Goal: Transaction & Acquisition: Obtain resource

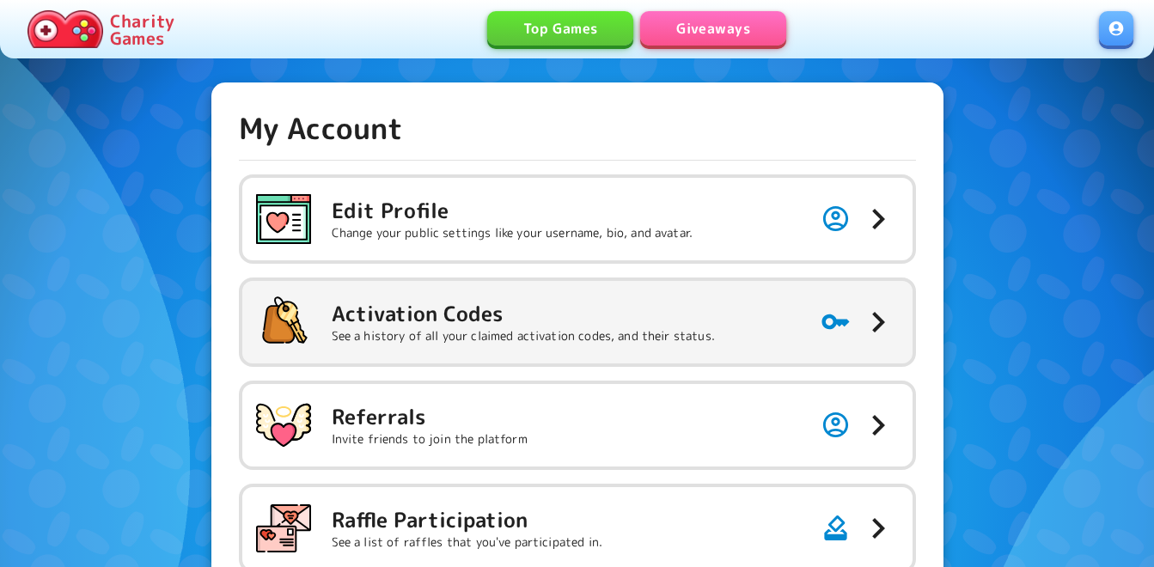
click at [600, 329] on p "See a history of all your claimed activation codes, and their status." at bounding box center [523, 335] width 383 height 17
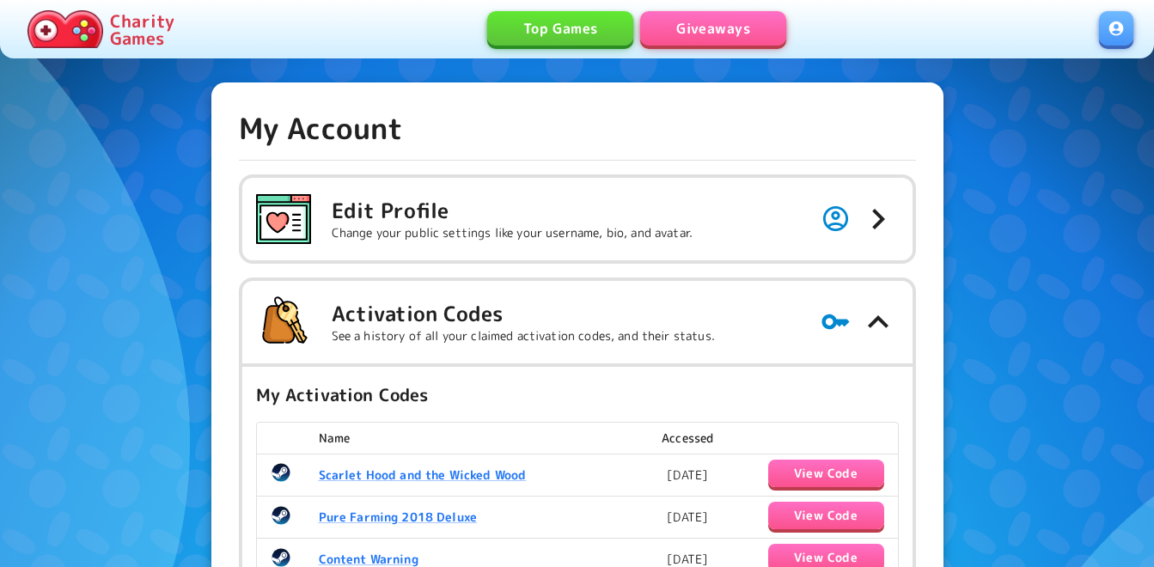
click at [740, 35] on link "Giveaways" at bounding box center [713, 28] width 146 height 34
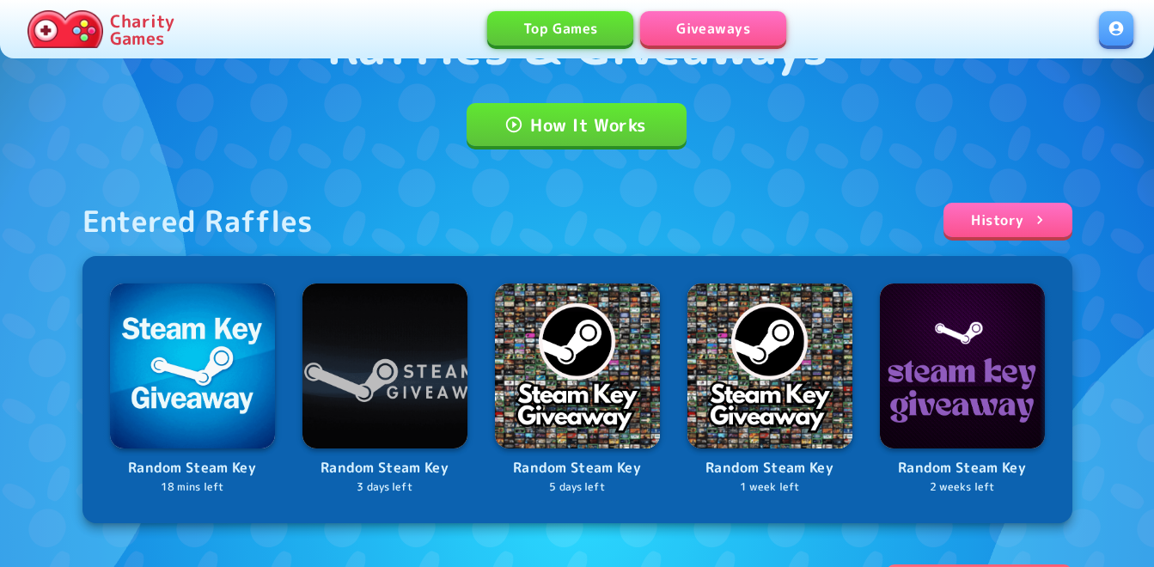
scroll to position [430, 0]
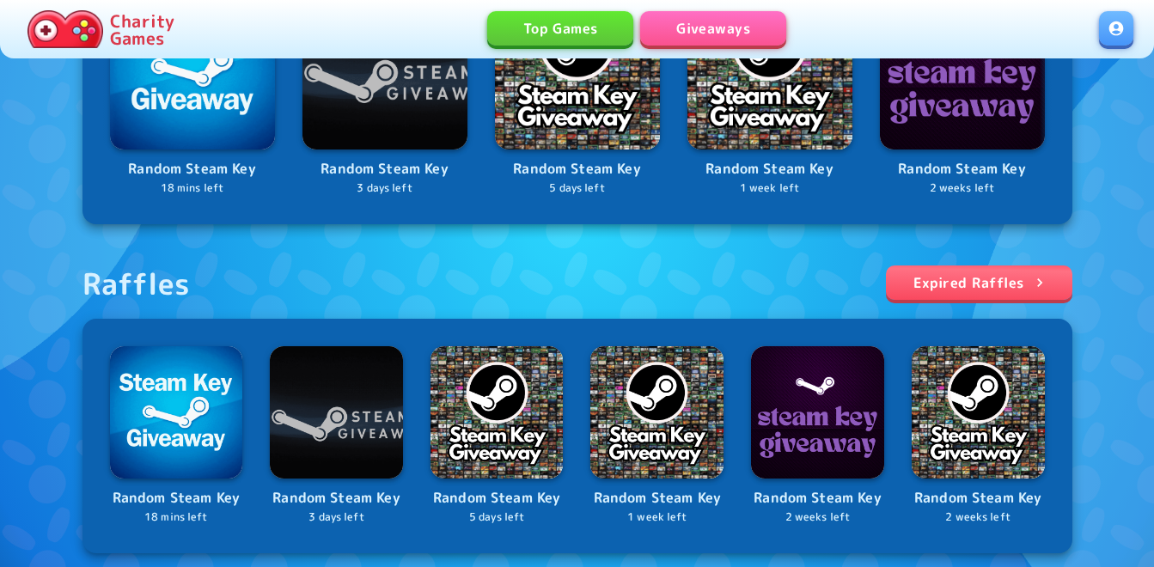
click at [1114, 26] on link at bounding box center [1116, 28] width 34 height 34
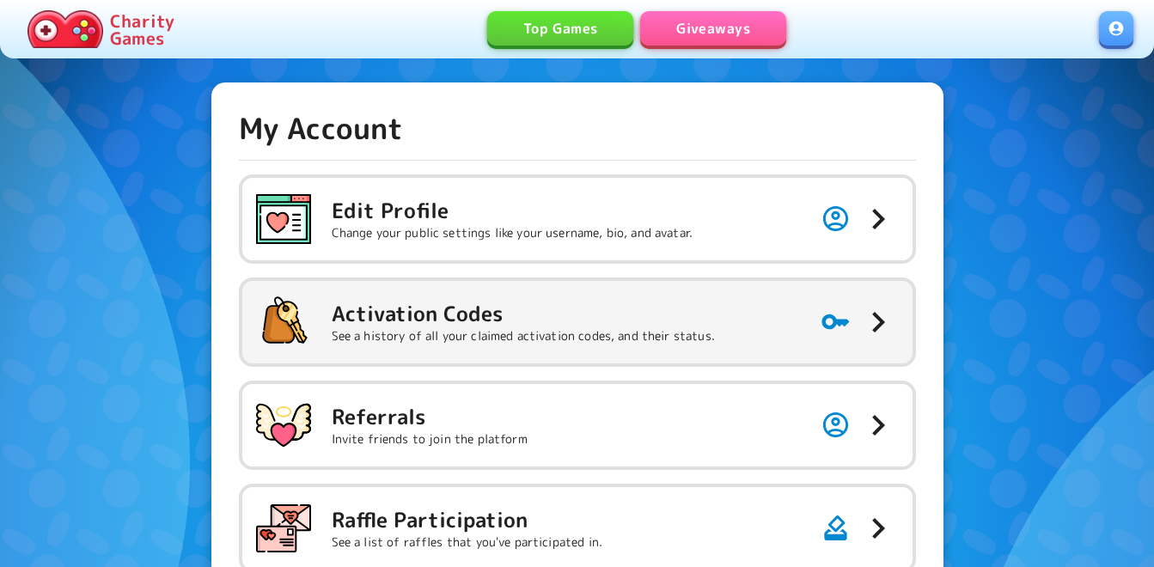
click at [733, 333] on button "Activation Codes See a history of all your claimed activation codes, and their …" at bounding box center [577, 322] width 670 height 82
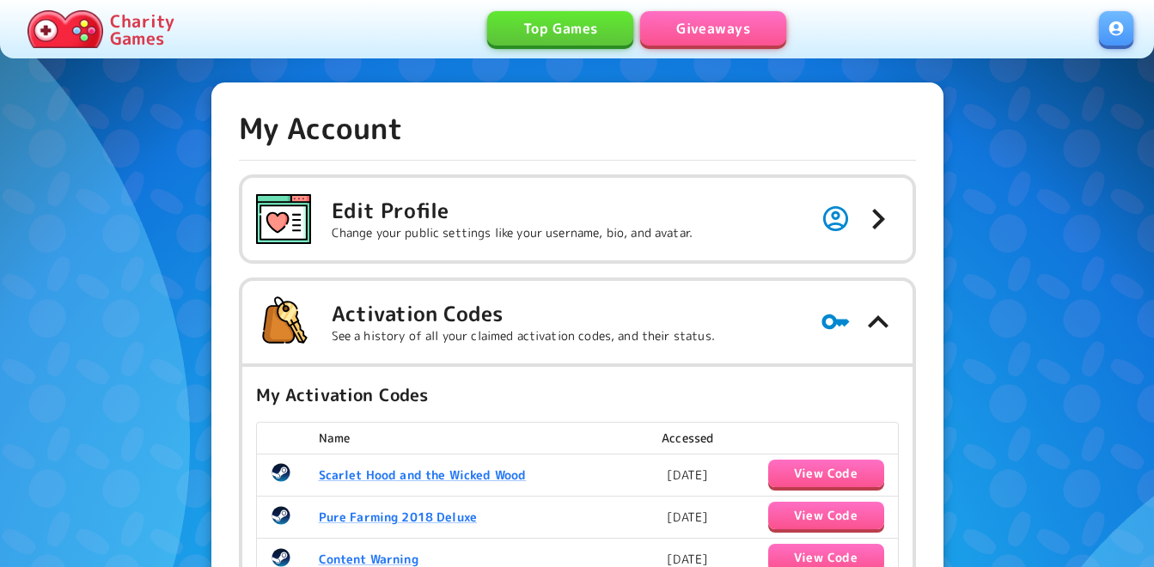
click at [727, 30] on link "Giveaways" at bounding box center [713, 28] width 146 height 34
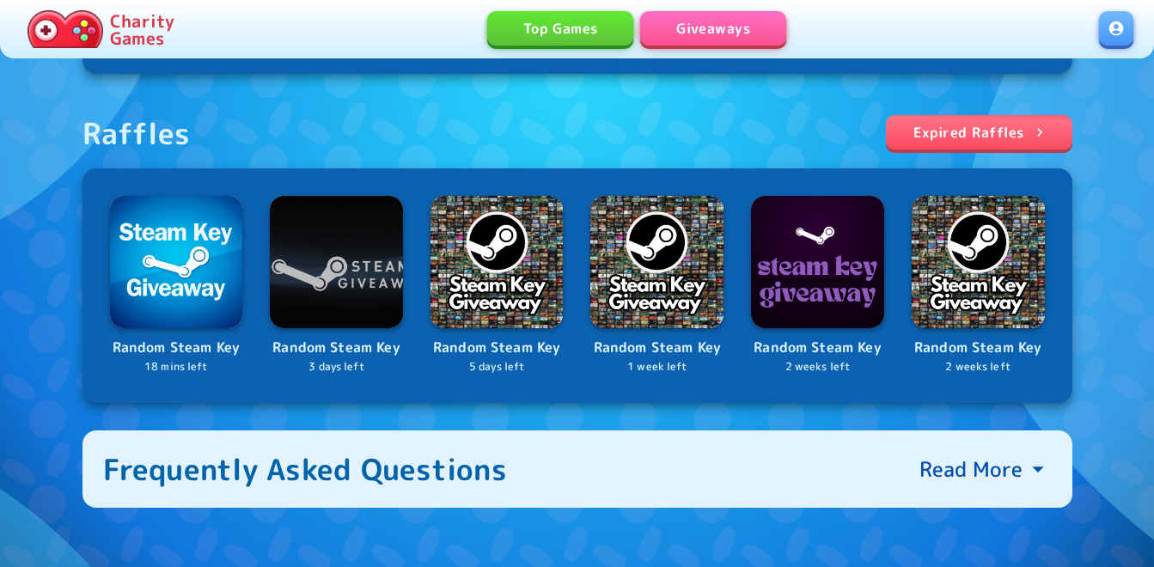
scroll to position [601, 0]
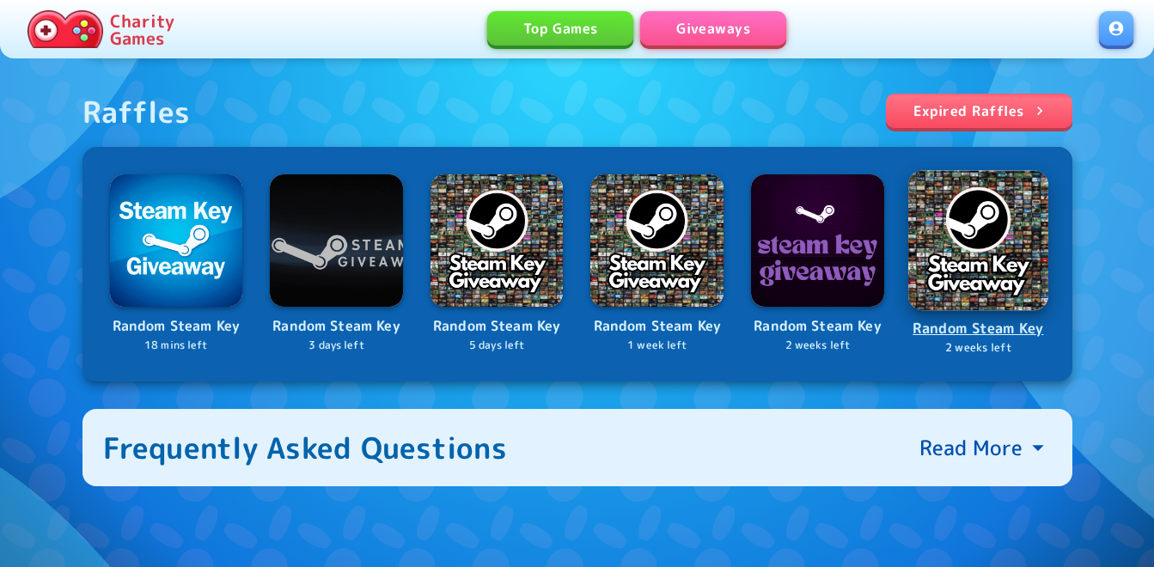
click at [963, 261] on img at bounding box center [978, 240] width 140 height 140
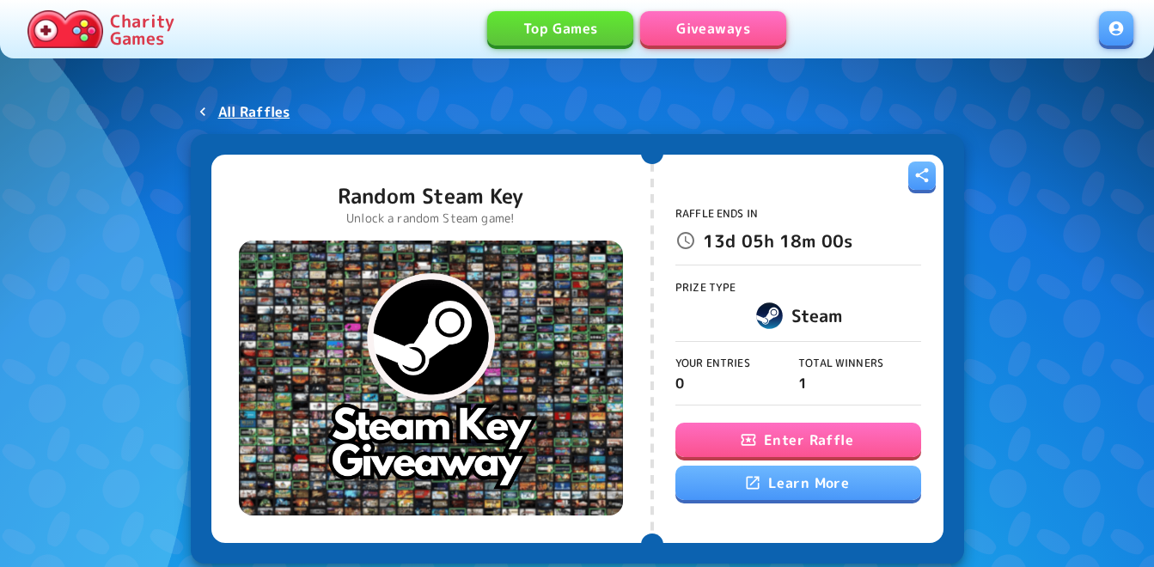
click at [730, 446] on button "Enter Raffle" at bounding box center [798, 440] width 246 height 34
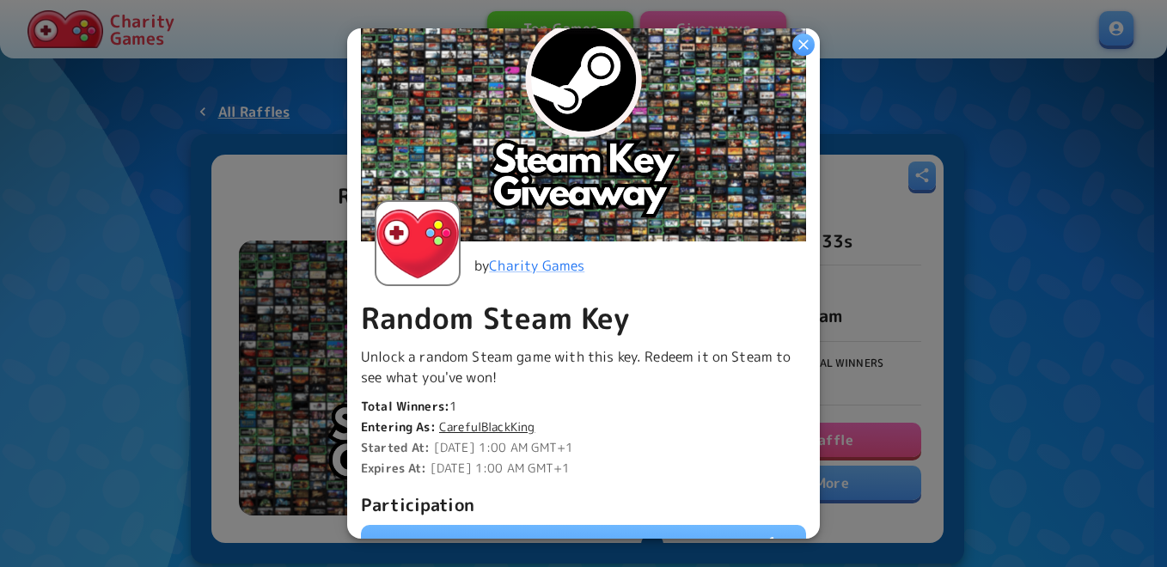
scroll to position [344, 0]
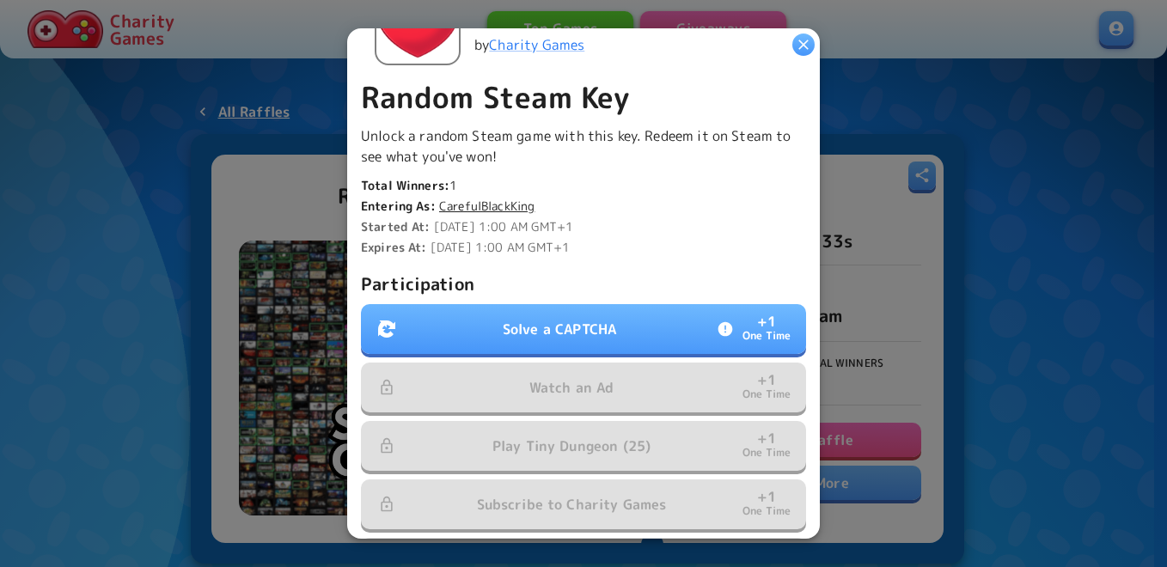
click at [607, 327] on p "Solve a CAPTCHA" at bounding box center [559, 329] width 113 height 21
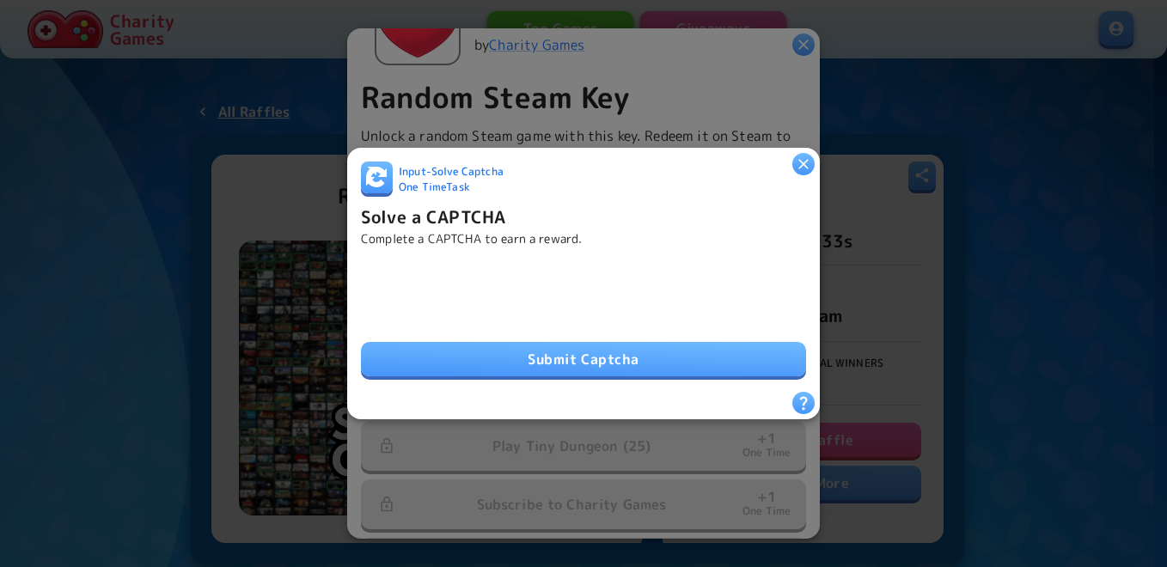
click at [448, 347] on button "Submit Captcha" at bounding box center [583, 359] width 445 height 34
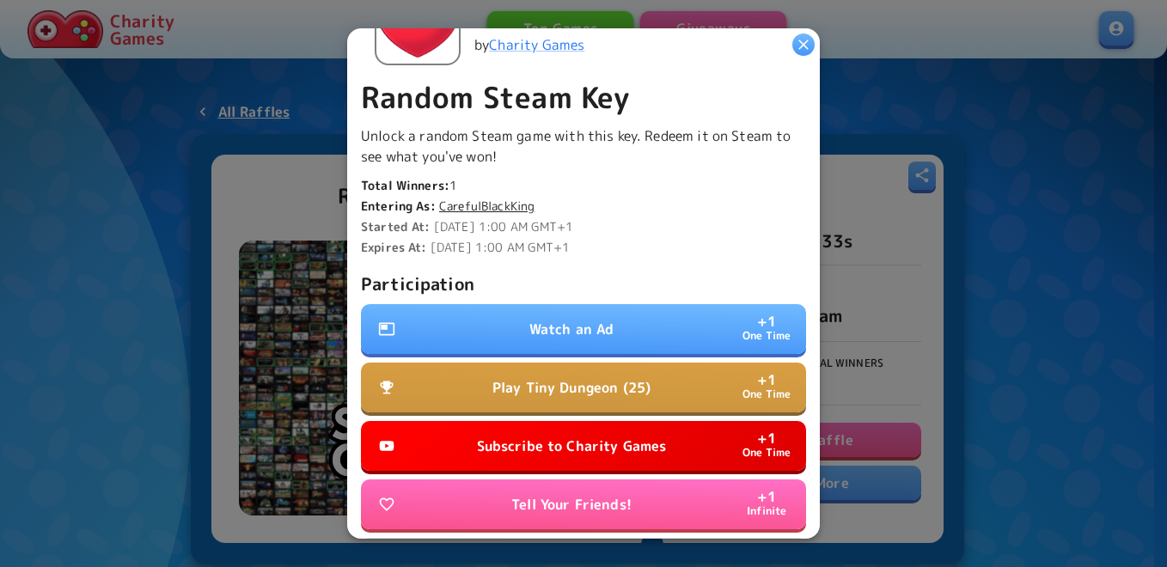
click at [471, 315] on button "Watch an Ad + 1 One Time" at bounding box center [583, 329] width 445 height 50
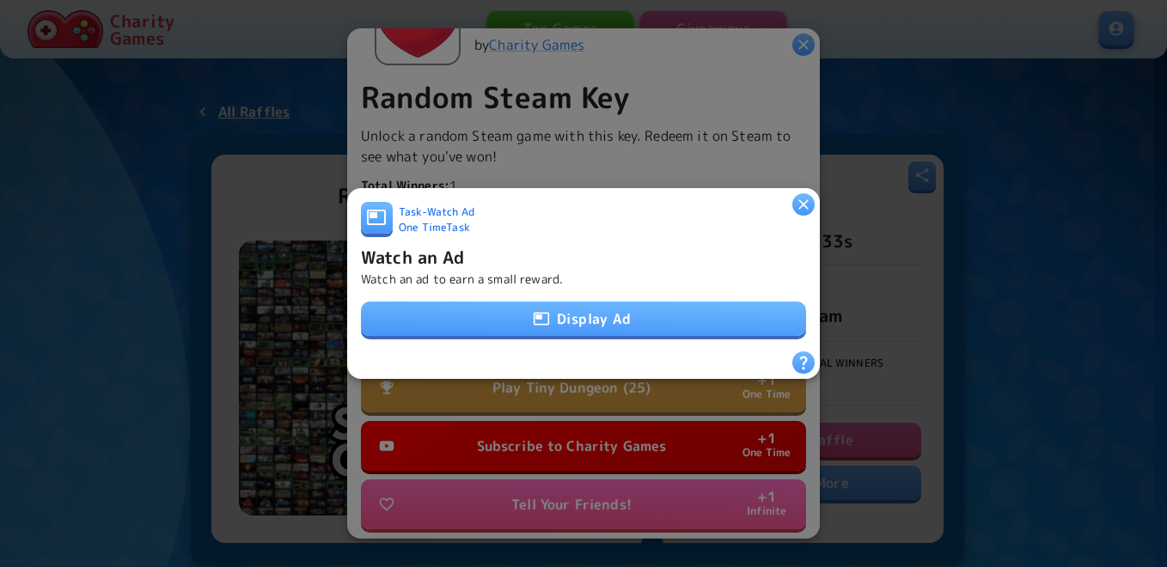
click at [506, 320] on button "Display Ad" at bounding box center [583, 319] width 445 height 34
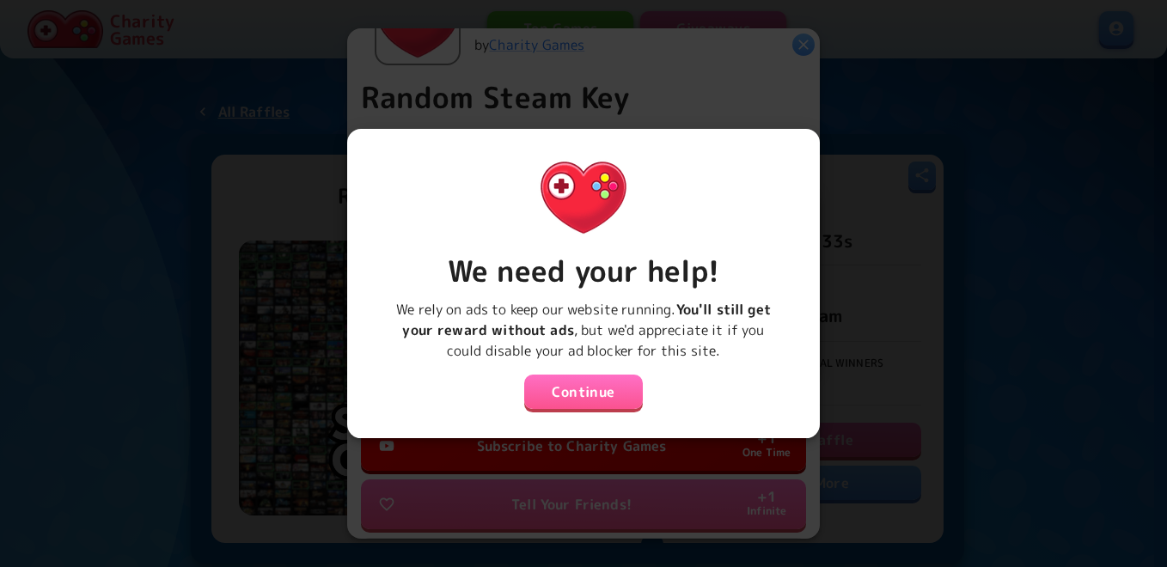
click at [561, 383] on button "Continue" at bounding box center [583, 392] width 119 height 34
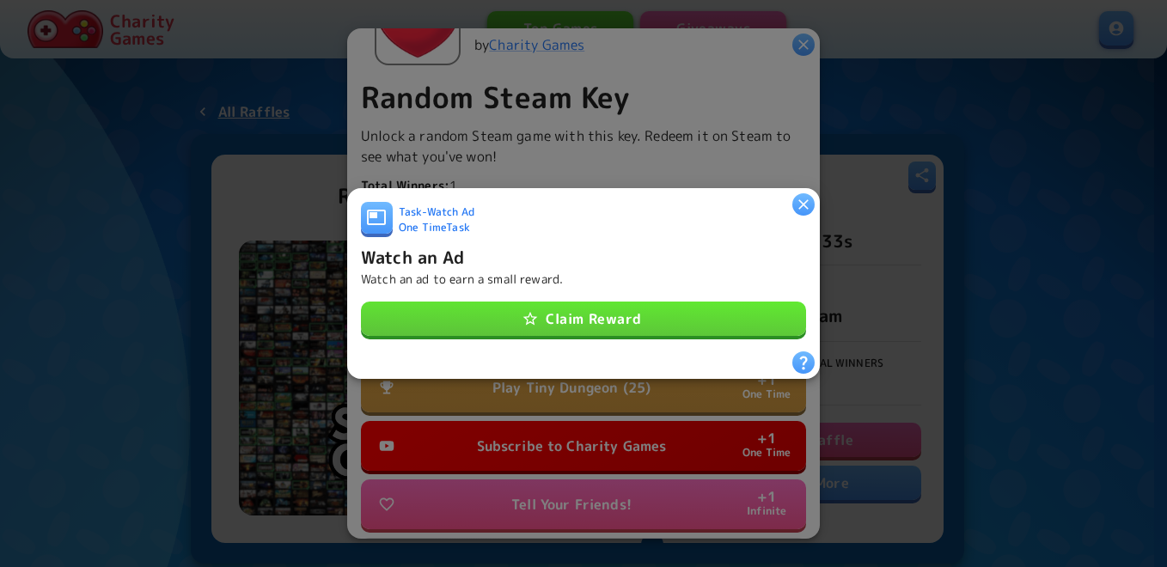
click at [585, 302] on button "Claim Reward" at bounding box center [583, 319] width 445 height 34
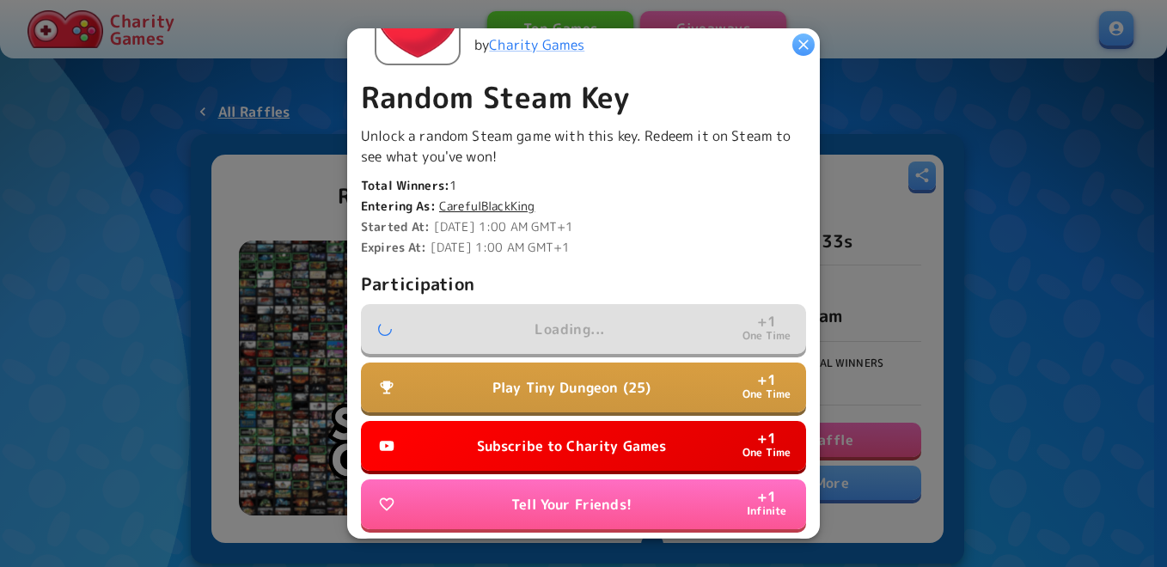
click at [569, 436] on p "Subscribe to Charity Games" at bounding box center [572, 446] width 190 height 21
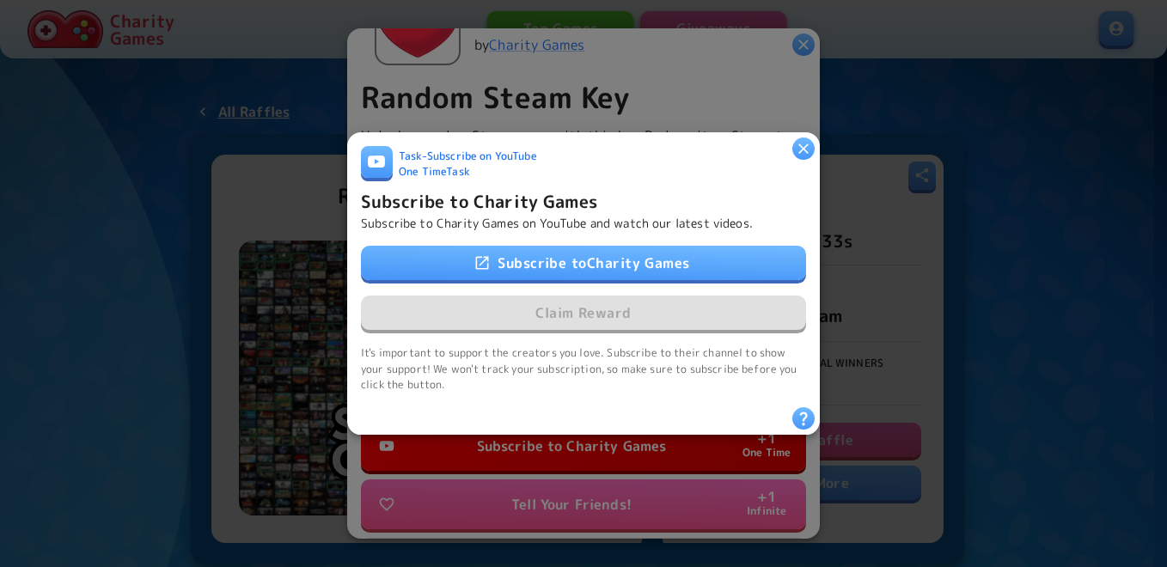
click at [607, 253] on link "Subscribe to Charity Games" at bounding box center [583, 263] width 445 height 34
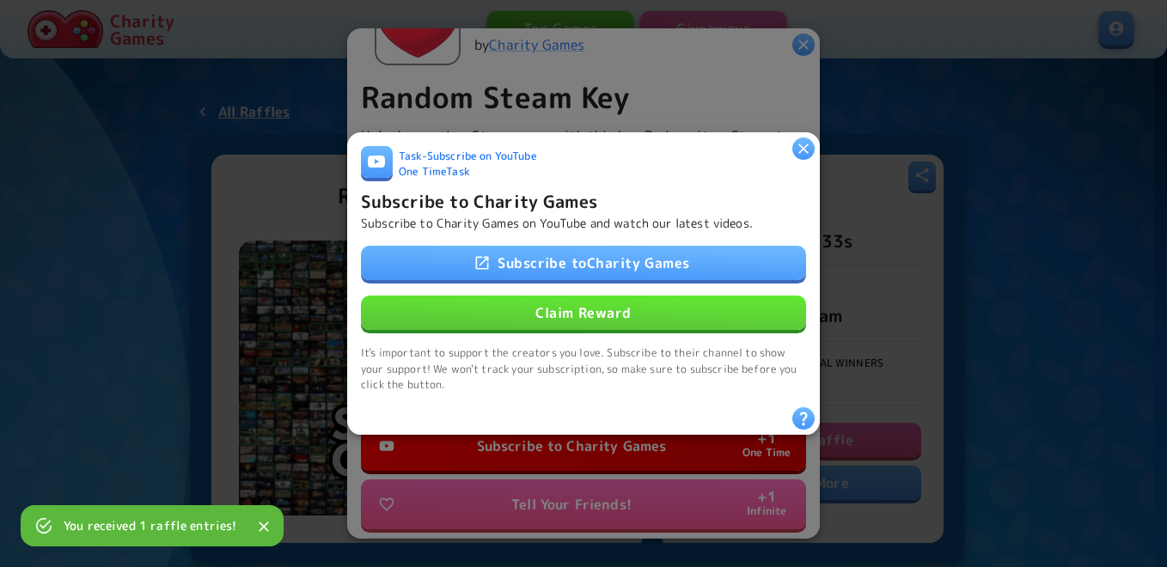
click at [567, 305] on button "Claim Reward" at bounding box center [583, 313] width 445 height 34
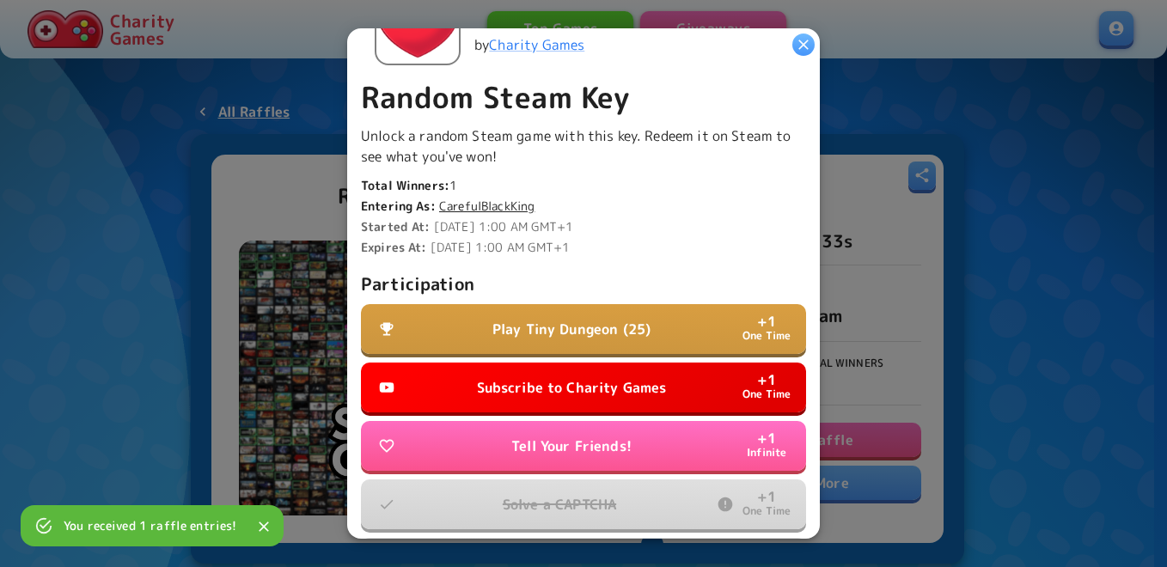
click at [569, 369] on button "Subscribe to Charity Games + 1 One Time" at bounding box center [583, 388] width 445 height 50
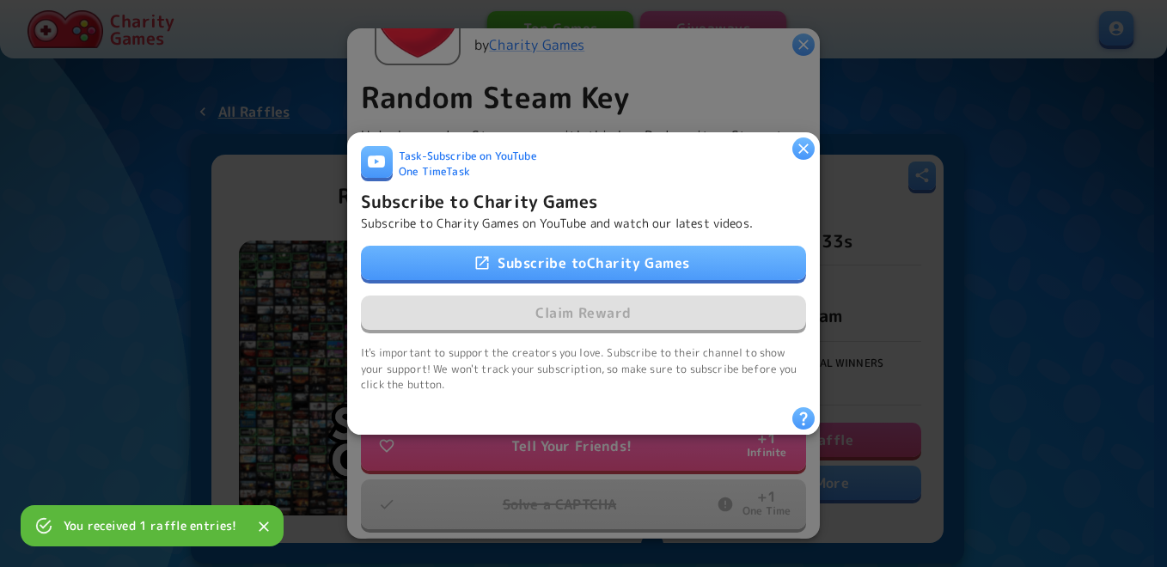
click at [578, 259] on link "Subscribe to Charity Games" at bounding box center [583, 263] width 445 height 34
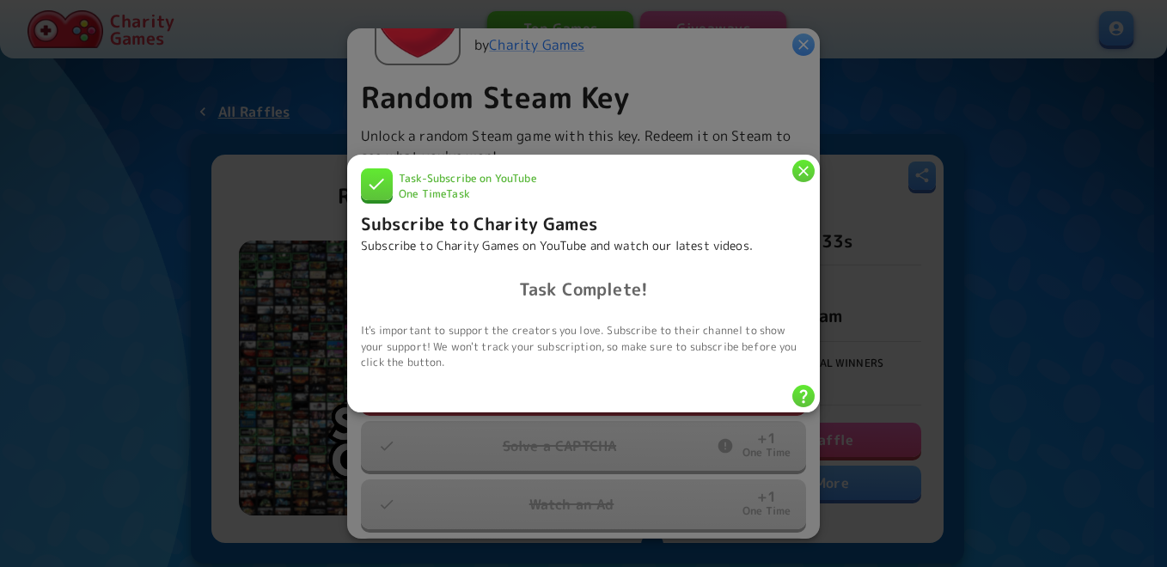
click at [808, 166] on icon "button" at bounding box center [803, 170] width 17 height 17
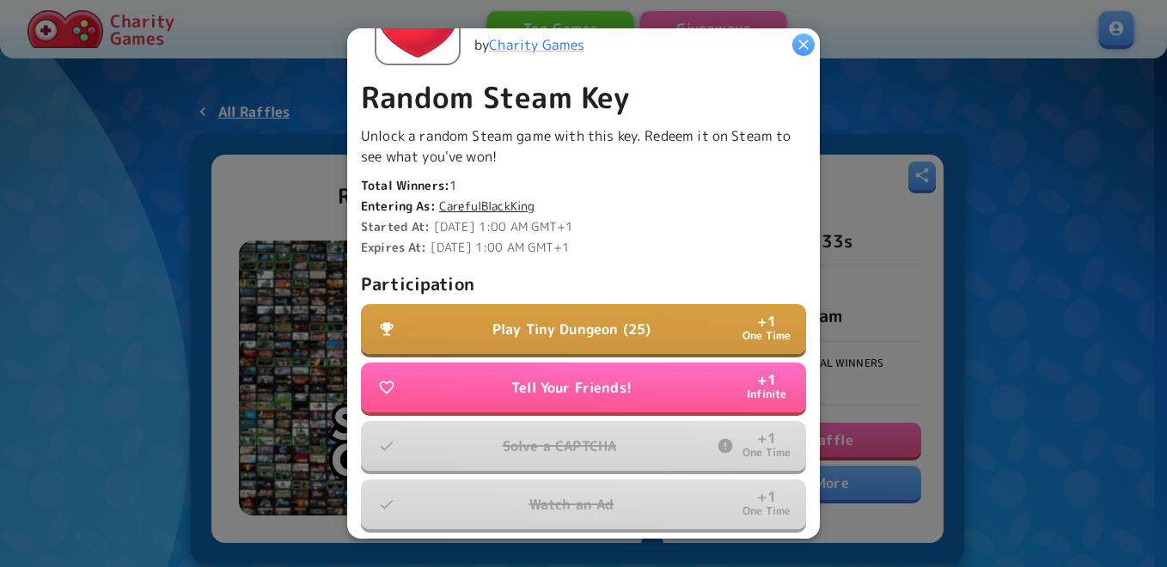
scroll to position [467, 0]
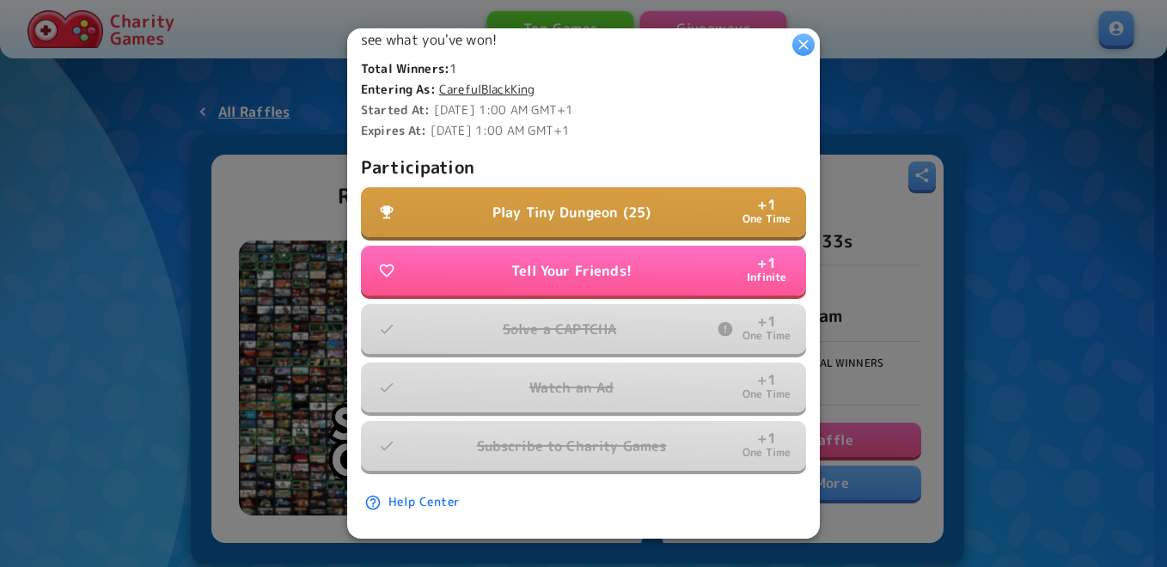
click at [561, 202] on p "Play Tiny Dungeon (25)" at bounding box center [571, 212] width 158 height 21
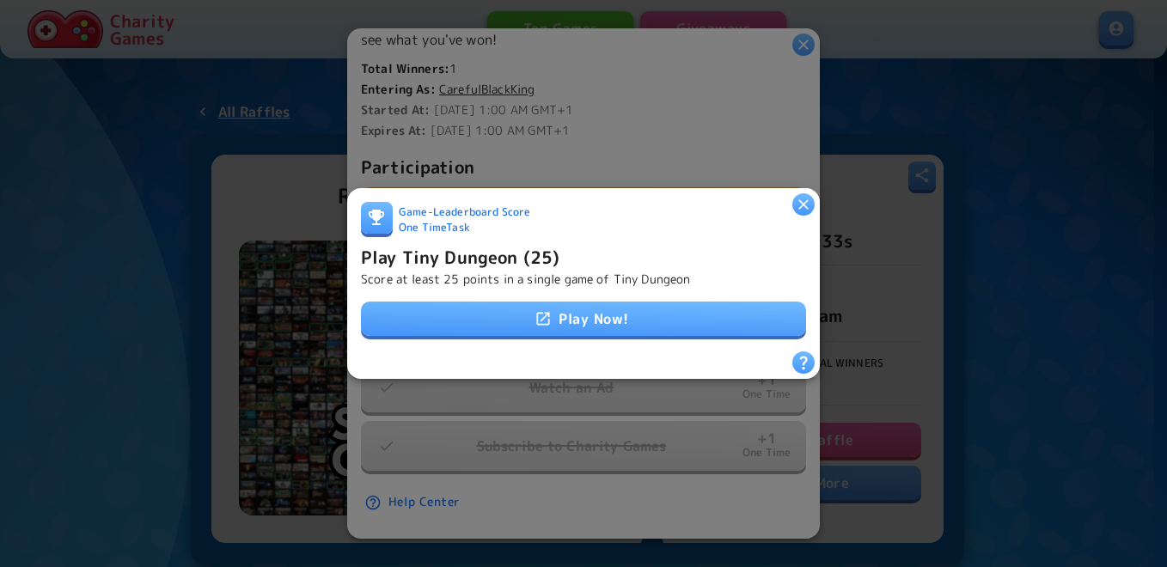
click at [542, 316] on icon at bounding box center [542, 318] width 17 height 17
click at [481, 244] on h6 "Play Tiny Dungeon (25)" at bounding box center [460, 256] width 198 height 27
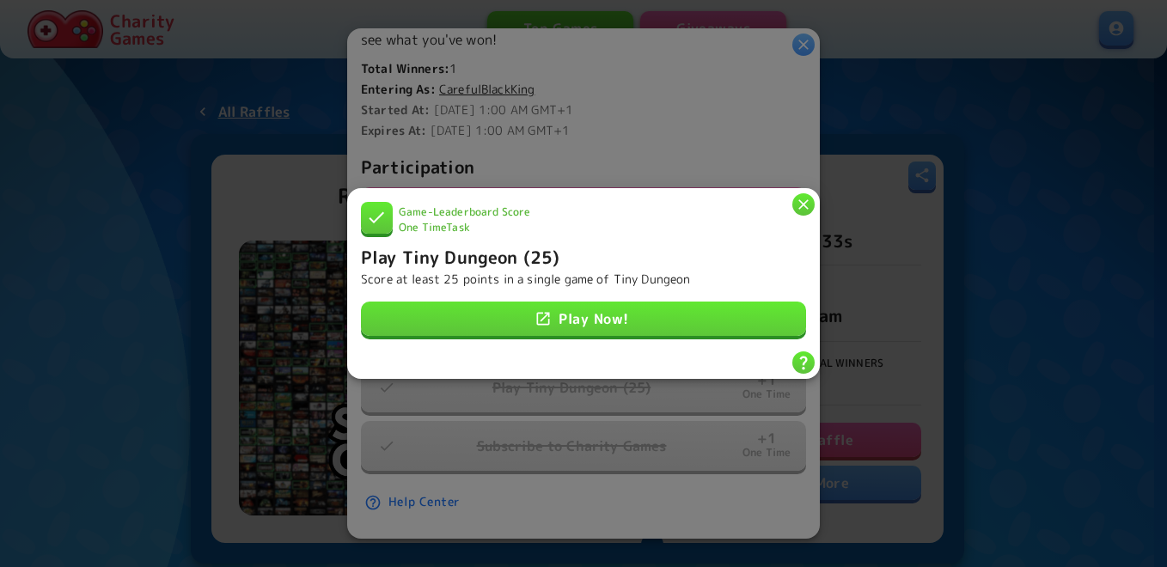
click at [801, 198] on icon "button" at bounding box center [803, 204] width 17 height 17
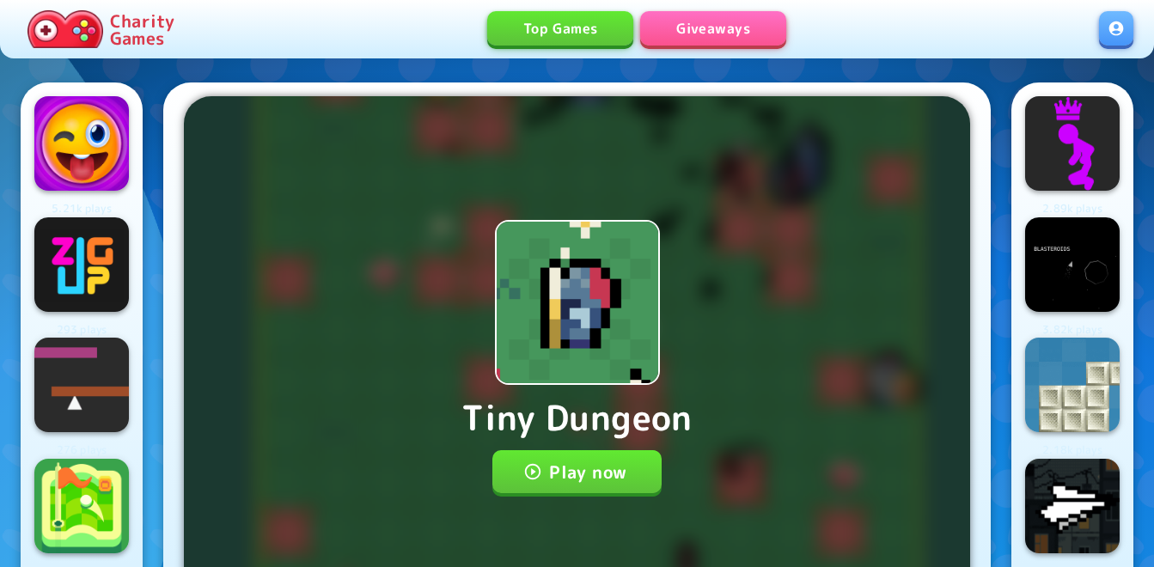
click at [547, 462] on button "Play now" at bounding box center [576, 471] width 169 height 43
